Goal: Task Accomplishment & Management: Manage account settings

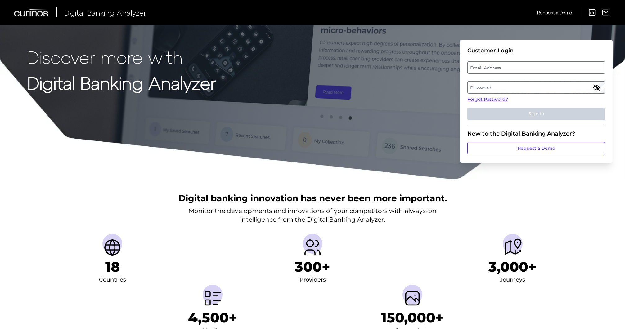
click at [498, 68] on label "Email Address" at bounding box center [536, 67] width 137 height 11
click at [498, 68] on input "email" at bounding box center [536, 67] width 138 height 12
type input "h"
type input "[PERSON_NAME][EMAIL_ADDRESS][DOMAIN_NAME]"
click at [495, 90] on label "Password" at bounding box center [536, 87] width 137 height 11
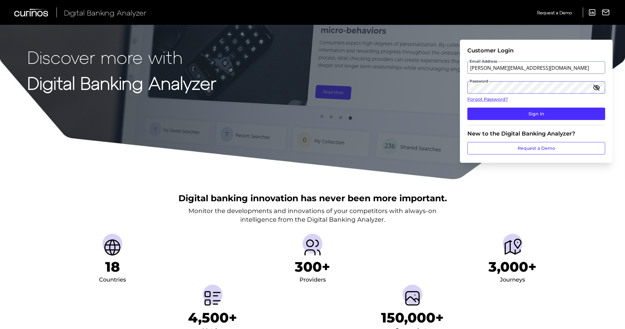
click at [467, 108] on button "Sign In" at bounding box center [536, 114] width 138 height 12
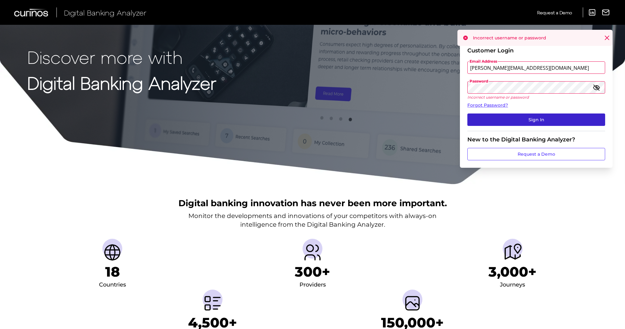
click at [509, 115] on button "Sign In" at bounding box center [536, 120] width 138 height 12
click at [606, 37] on icon at bounding box center [607, 38] width 4 height 4
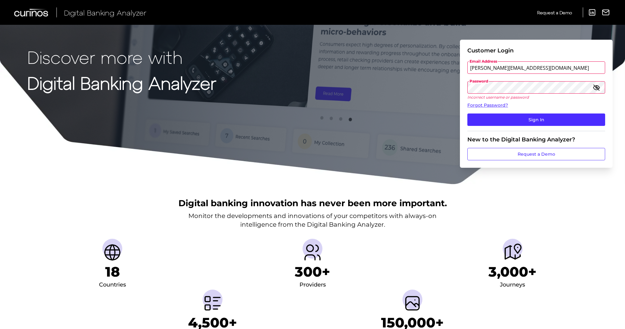
drag, startPoint x: 474, startPoint y: 68, endPoint x: 459, endPoint y: 68, distance: 14.6
click at [459, 68] on div "Discover more with Digital Banking Analyzer Customer Login Email Address [EMAIL…" at bounding box center [312, 92] width 625 height 185
type input "[EMAIL_ADDRESS][DOMAIN_NAME]"
click at [506, 118] on button "Sign In" at bounding box center [536, 120] width 138 height 12
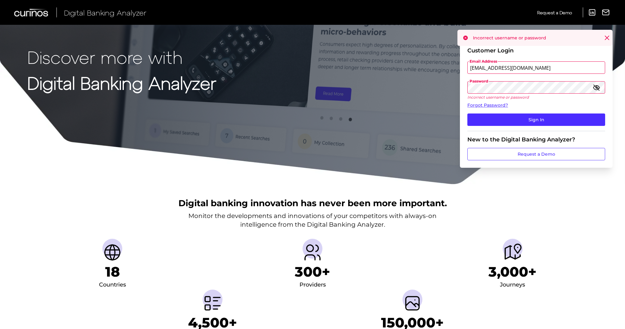
click at [598, 87] on icon "button" at bounding box center [596, 87] width 7 height 7
click at [540, 117] on button "Sign In" at bounding box center [536, 120] width 138 height 12
click at [599, 87] on icon "button" at bounding box center [596, 87] width 7 height 7
